Goal: Find specific page/section: Find specific page/section

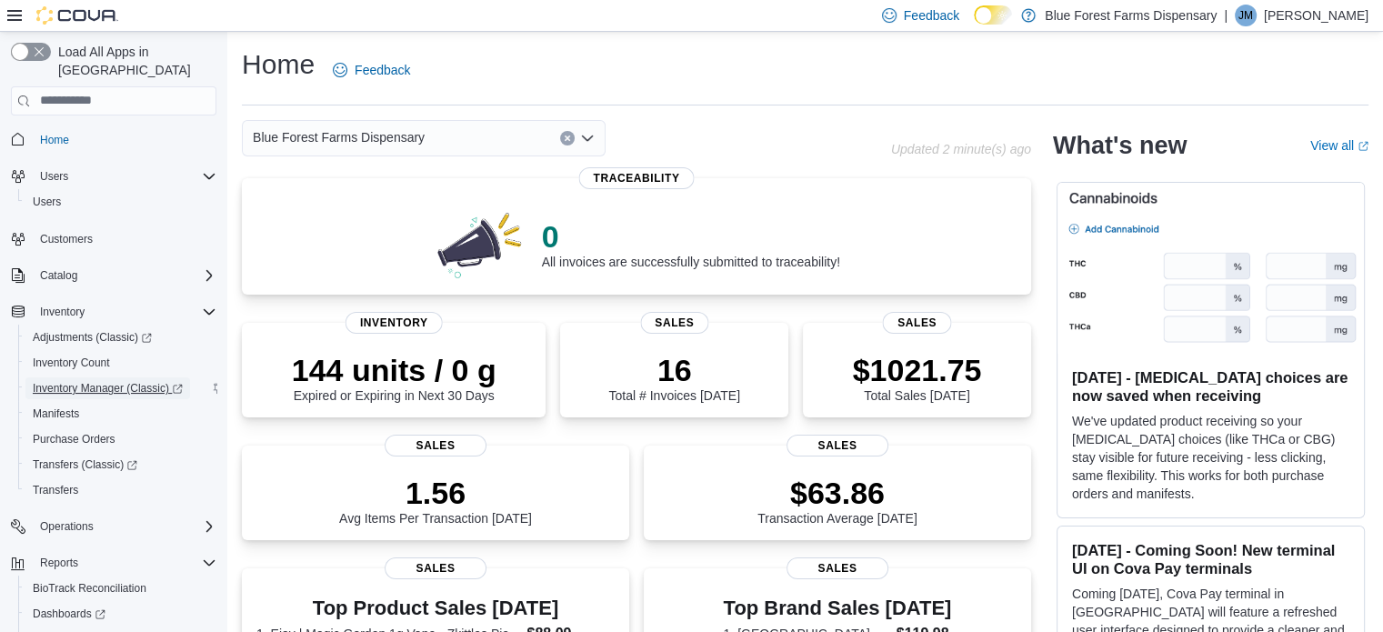
click at [76, 381] on span "Inventory Manager (Classic)" at bounding box center [108, 388] width 150 height 15
